Goal: Task Accomplishment & Management: Complete application form

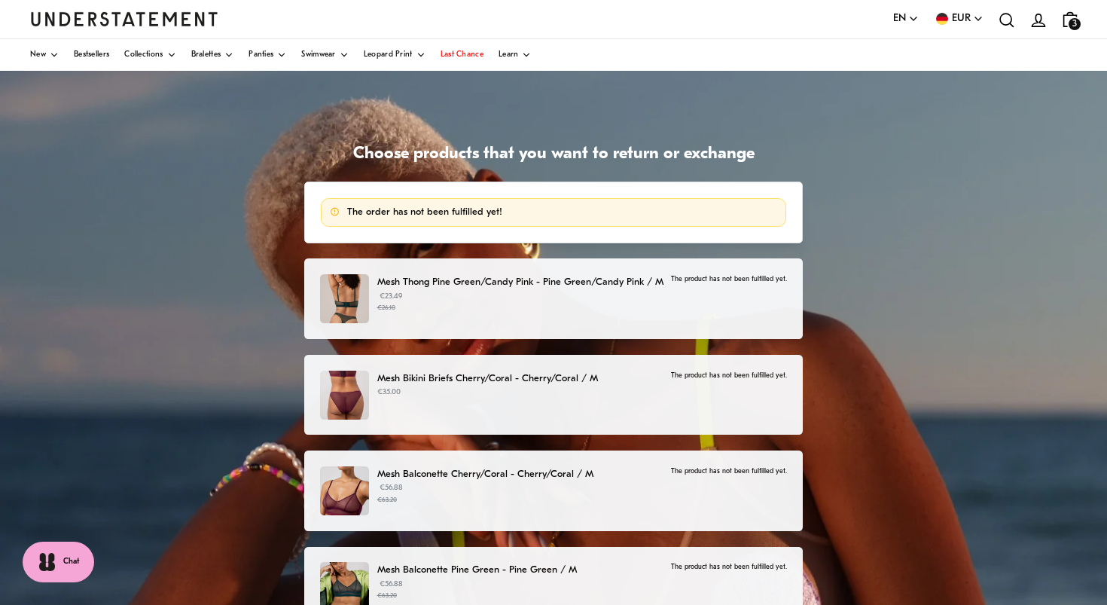
scroll to position [74, 0]
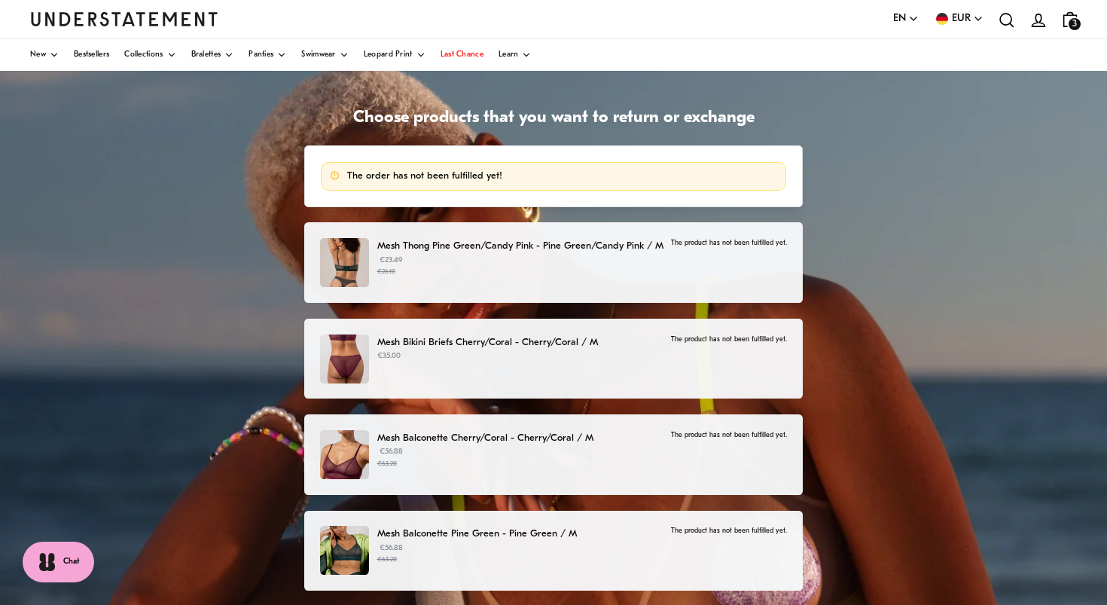
click at [696, 291] on div "Mesh Thong Pine Green/Candy Pink - Pine Green/Candy Pink / M €23.49 €26.10 The …" at bounding box center [553, 262] width 498 height 81
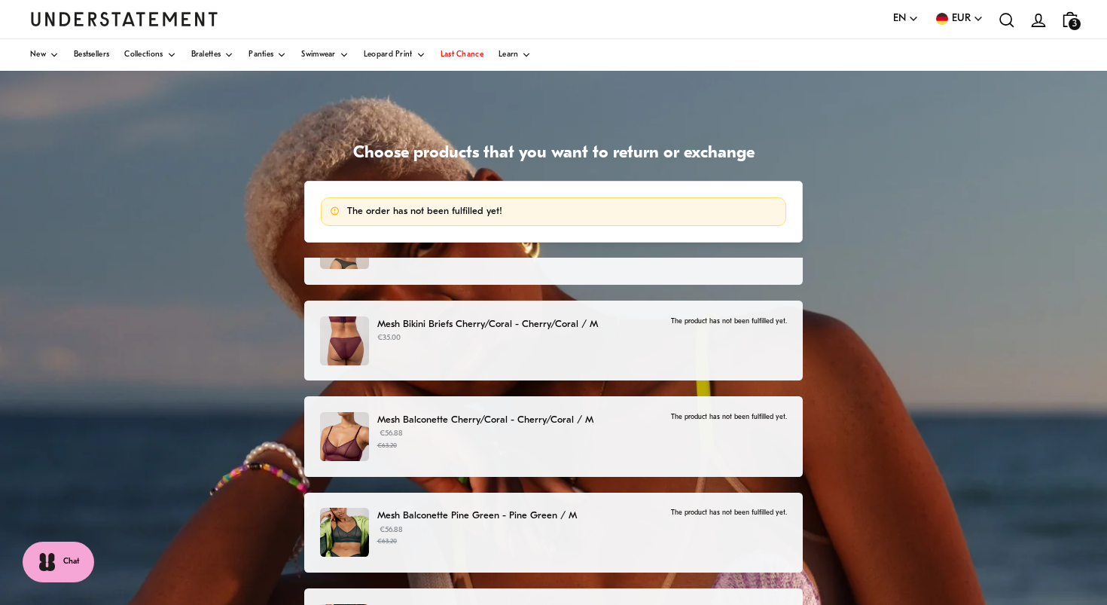
scroll to position [35, 0]
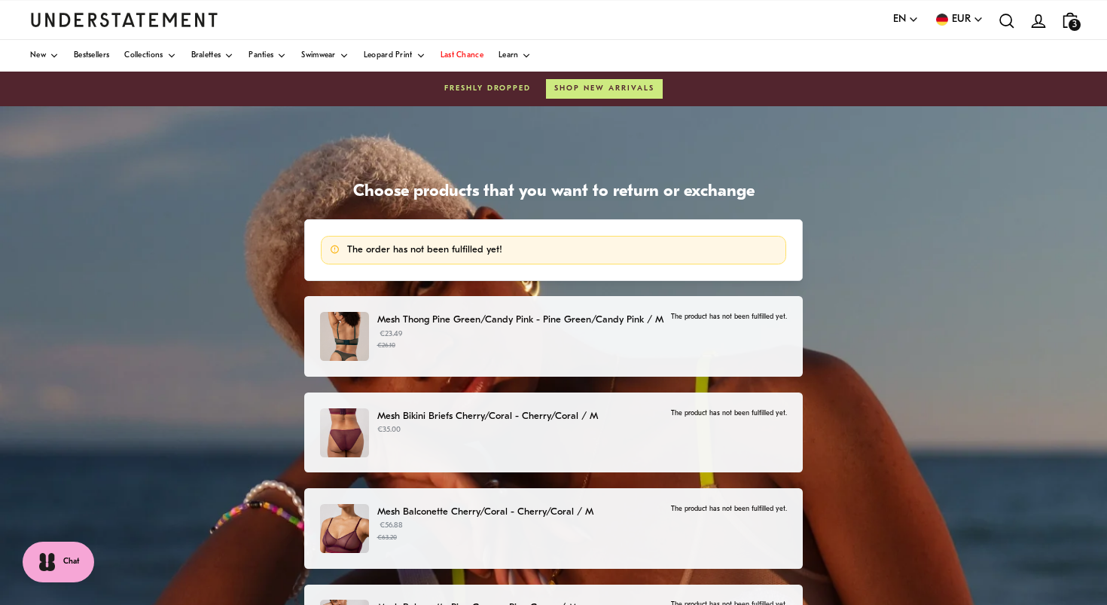
click at [463, 310] on div "Mesh Thong Pine Green/Candy Pink - Pine Green/Candy Pink / M €23.49 €26.10 The …" at bounding box center [553, 336] width 498 height 81
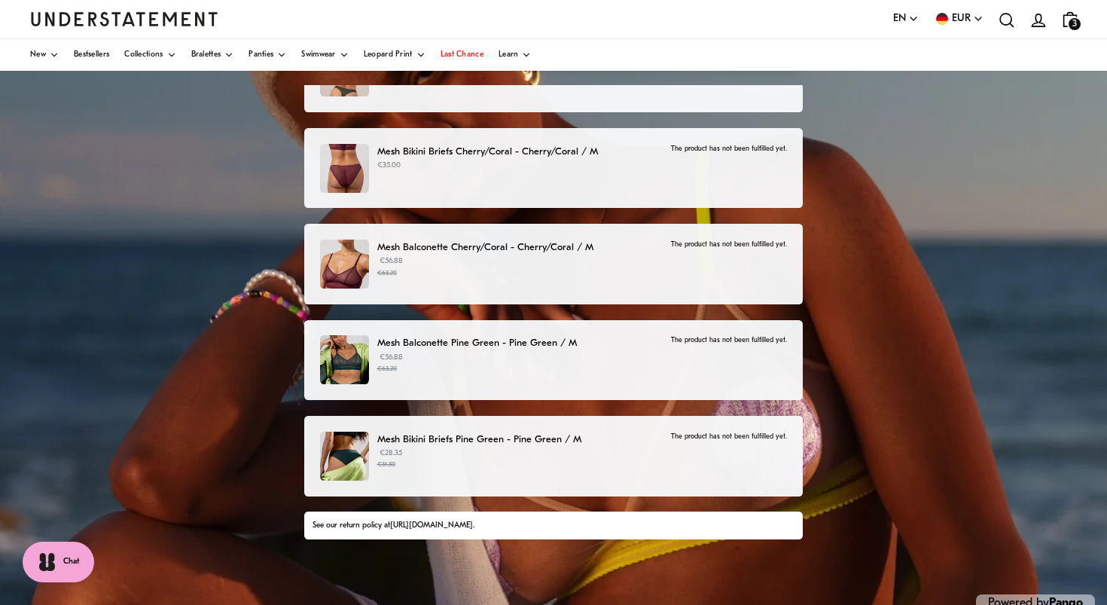
scroll to position [255, 0]
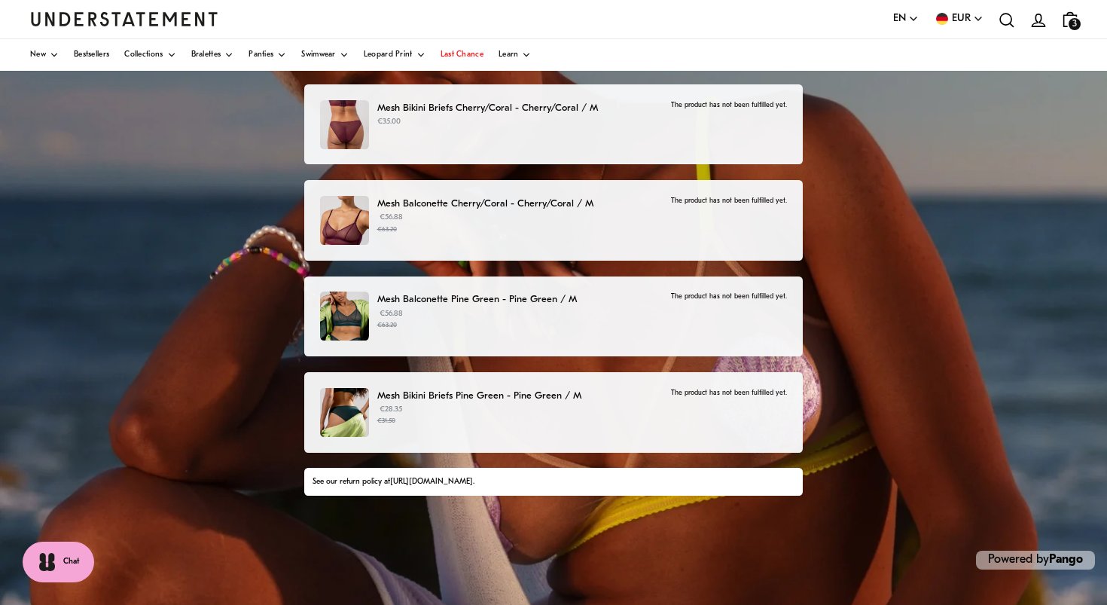
click at [448, 484] on link "[URL][DOMAIN_NAME]" at bounding box center [431, 482] width 83 height 8
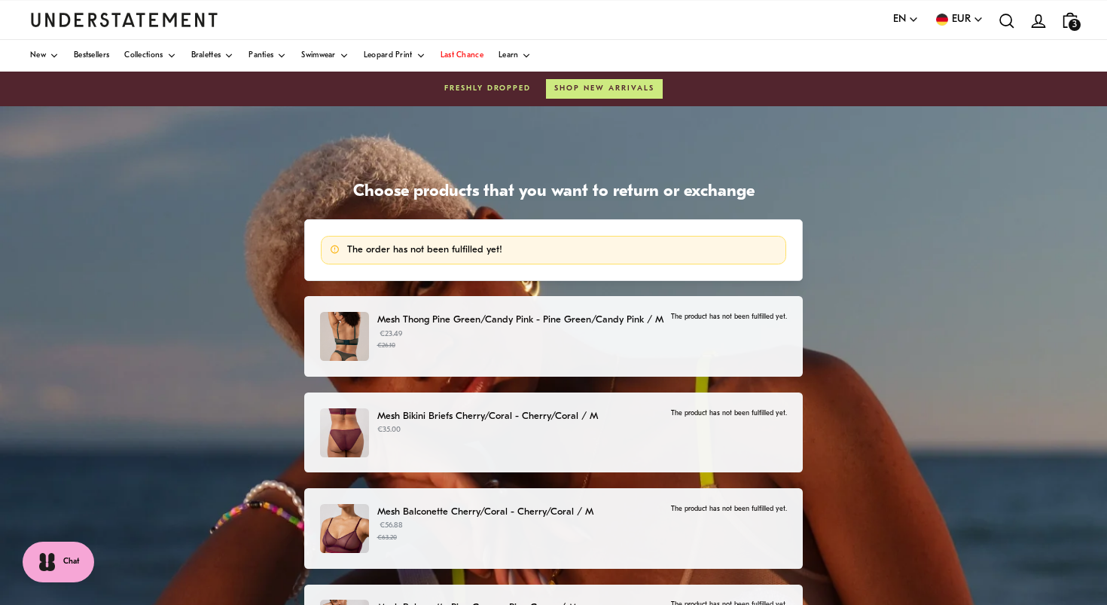
scroll to position [121, 0]
